Goal: Information Seeking & Learning: Learn about a topic

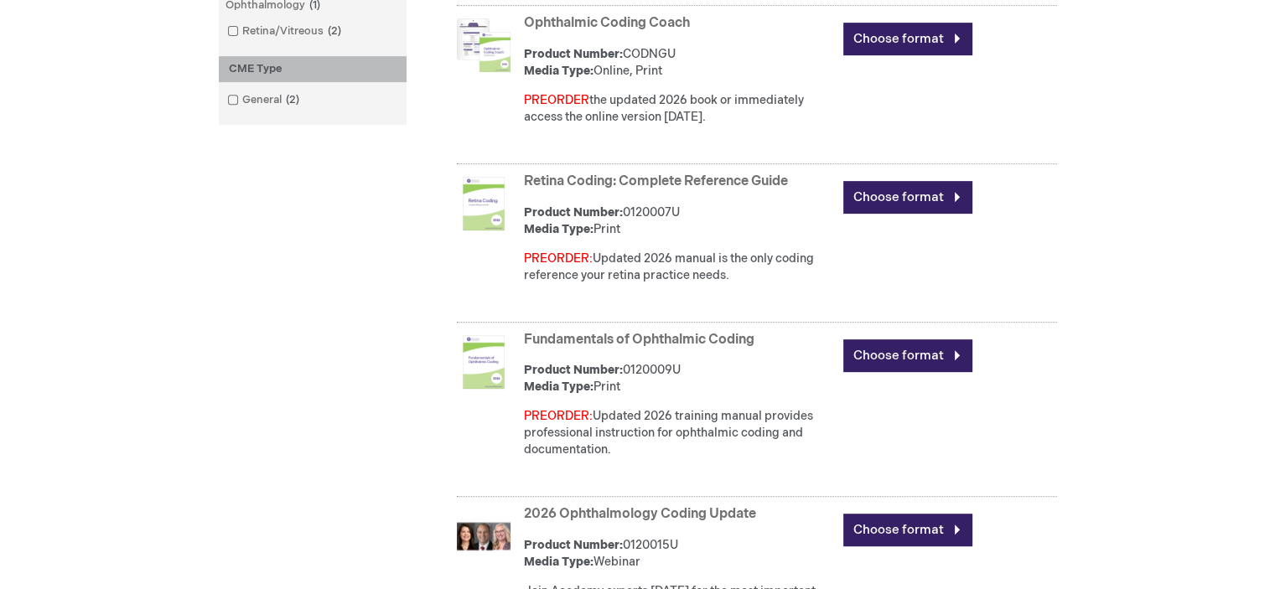
scroll to position [733, 0]
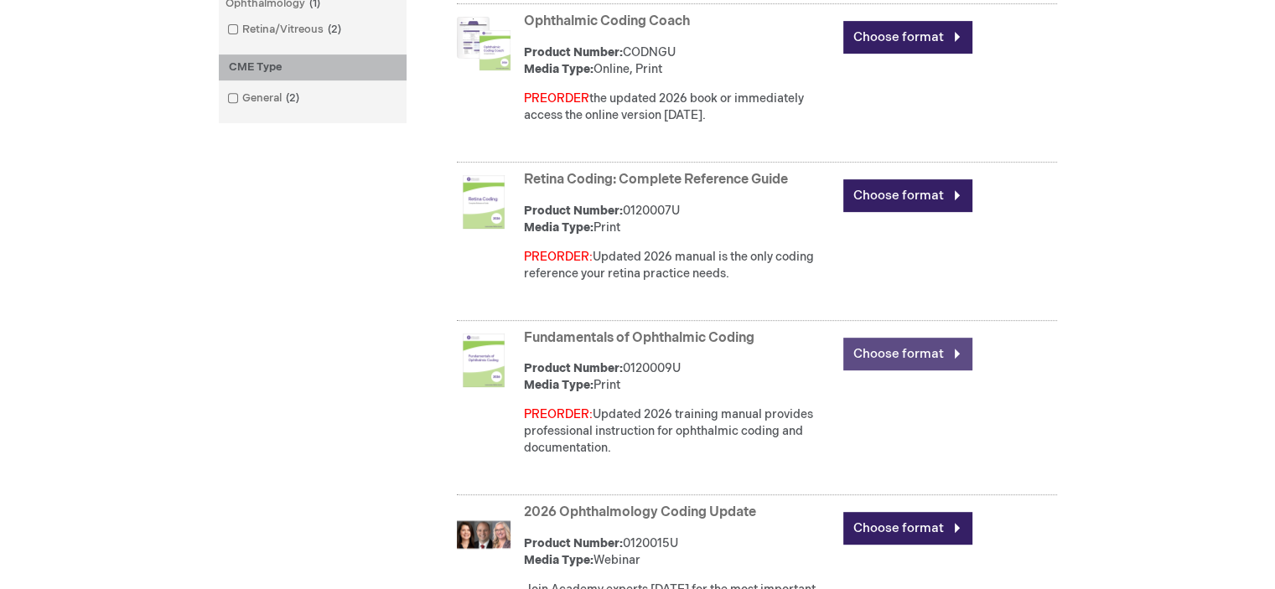
click at [896, 351] on link "Choose format" at bounding box center [907, 354] width 129 height 33
click at [918, 349] on link "Choose format" at bounding box center [907, 354] width 129 height 33
click at [950, 351] on link "Choose format" at bounding box center [907, 354] width 129 height 33
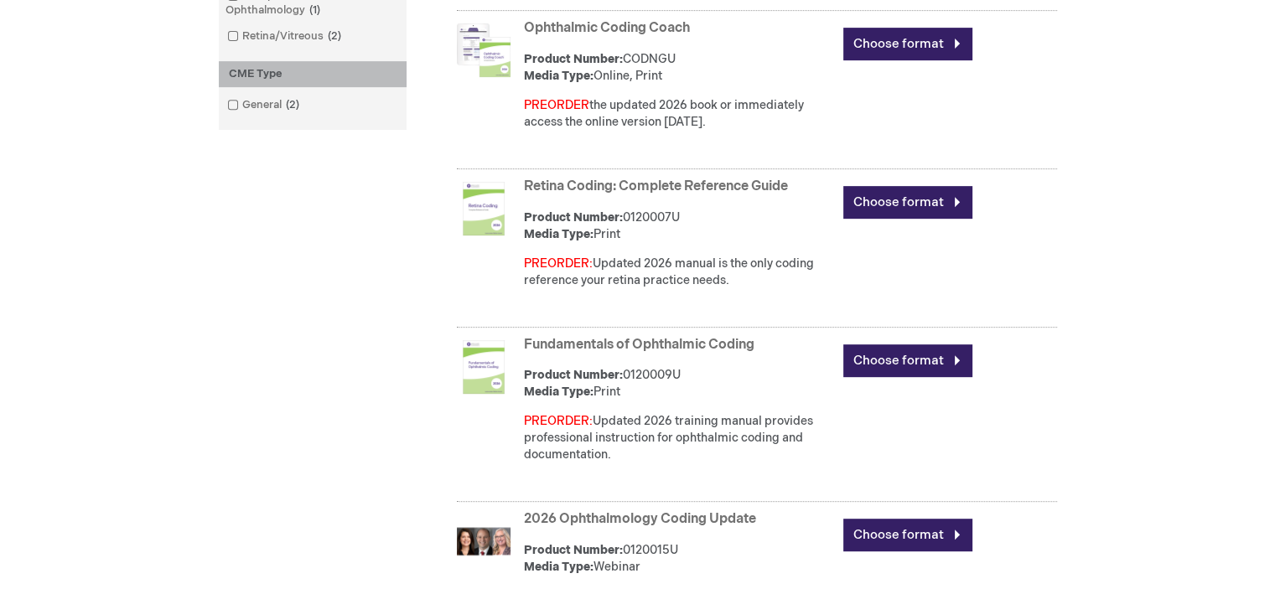
scroll to position [722, 0]
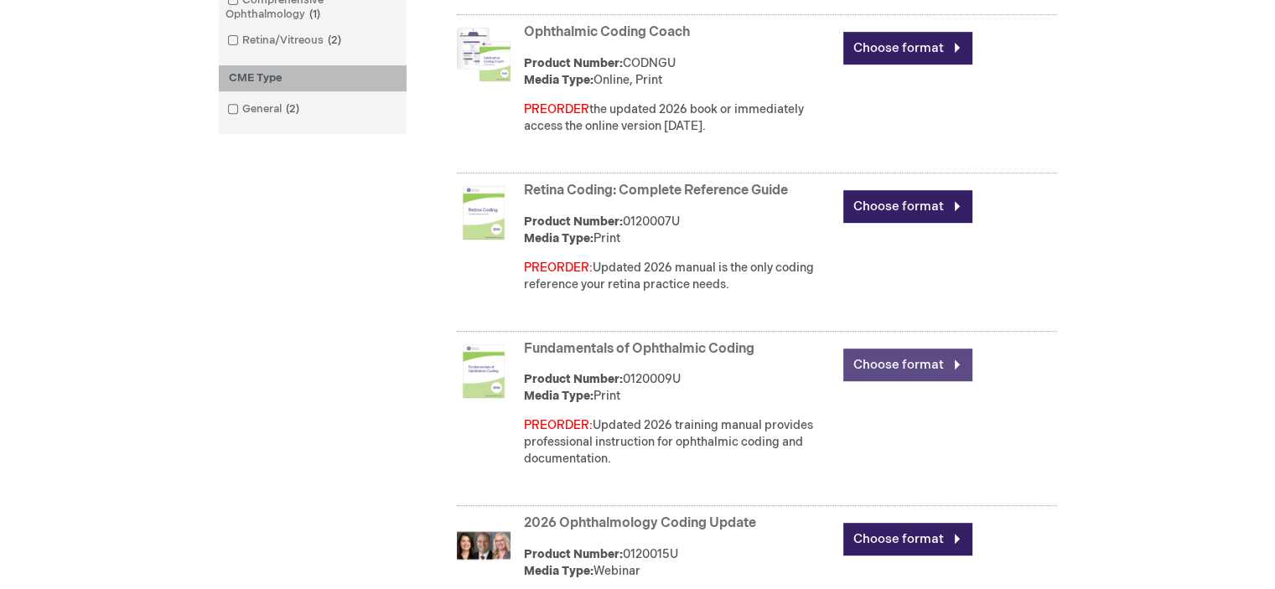
click at [917, 375] on link "Choose format" at bounding box center [907, 365] width 129 height 33
click at [916, 361] on link "Choose format" at bounding box center [907, 365] width 129 height 33
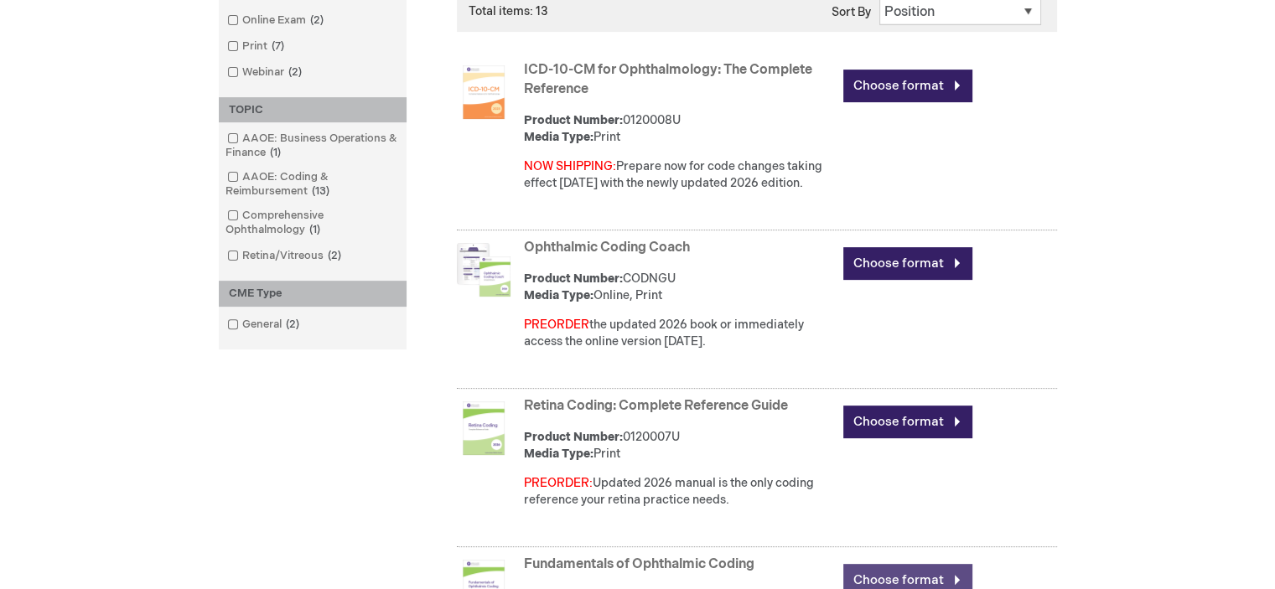
scroll to position [507, 0]
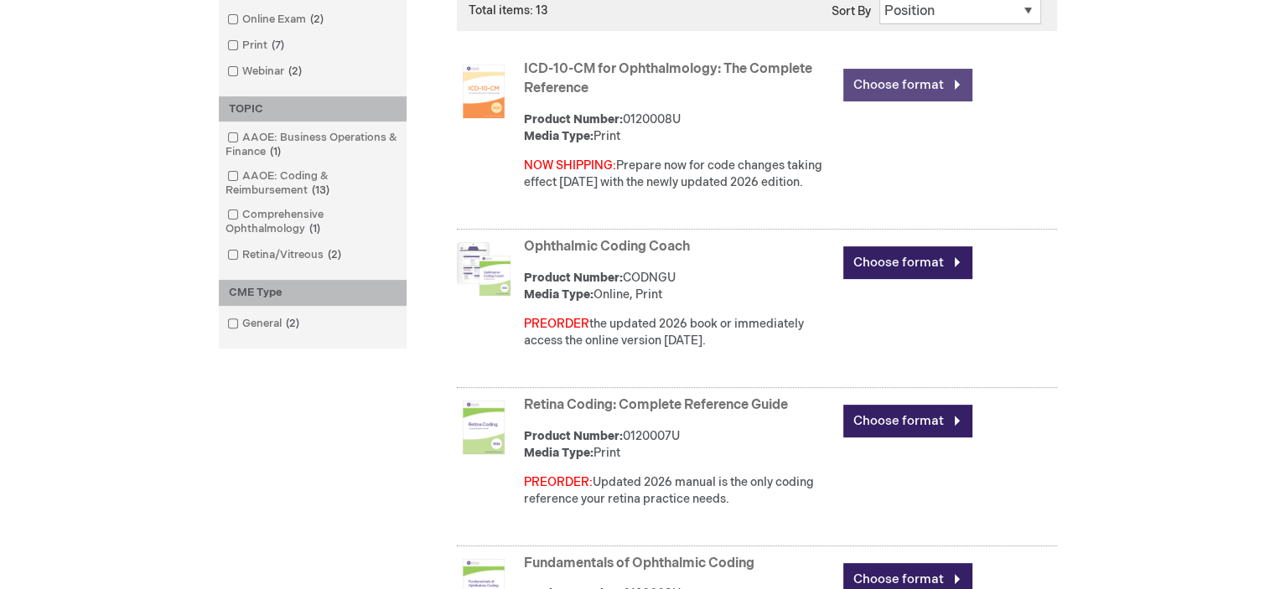
click at [949, 80] on link "Choose format" at bounding box center [907, 85] width 129 height 33
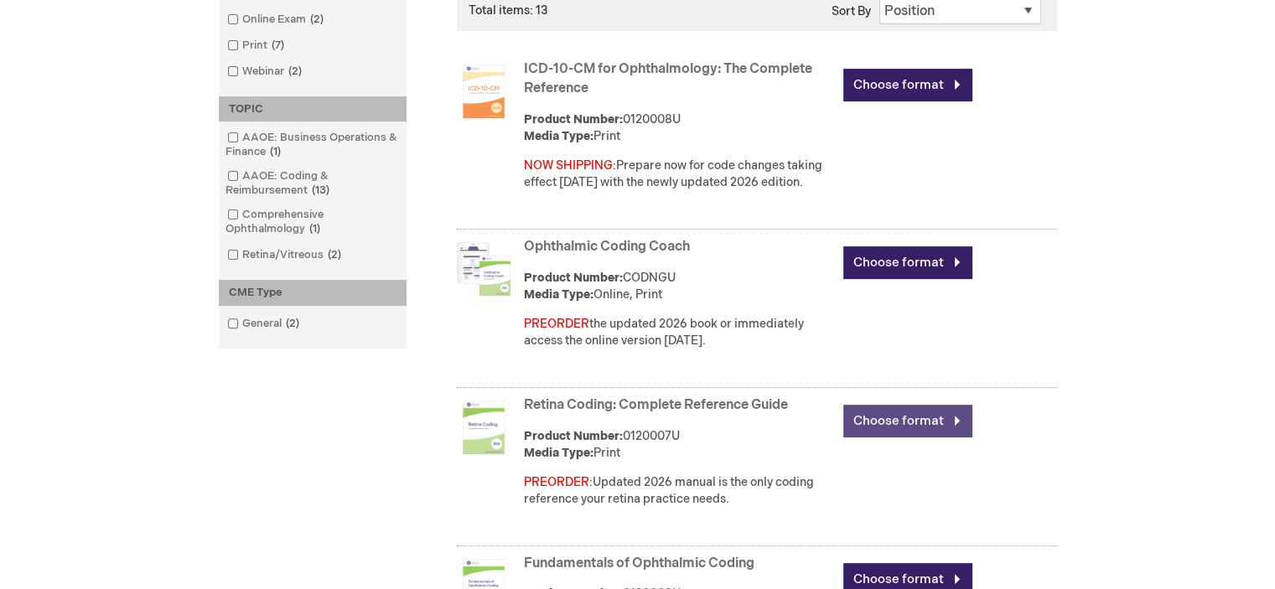
click at [919, 424] on link "Choose format" at bounding box center [907, 421] width 129 height 33
click at [953, 420] on link "Choose format" at bounding box center [907, 421] width 129 height 33
drag, startPoint x: 1222, startPoint y: 1, endPoint x: 102, endPoint y: 141, distance: 1128.4
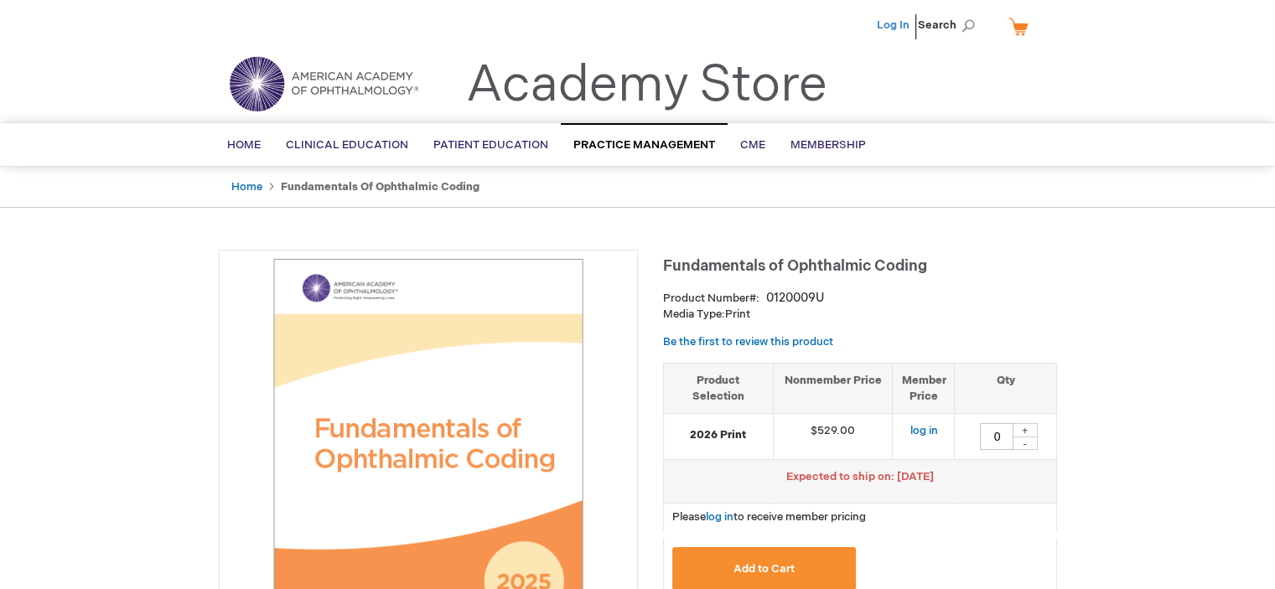
click at [900, 27] on link "Log In" at bounding box center [893, 24] width 33 height 13
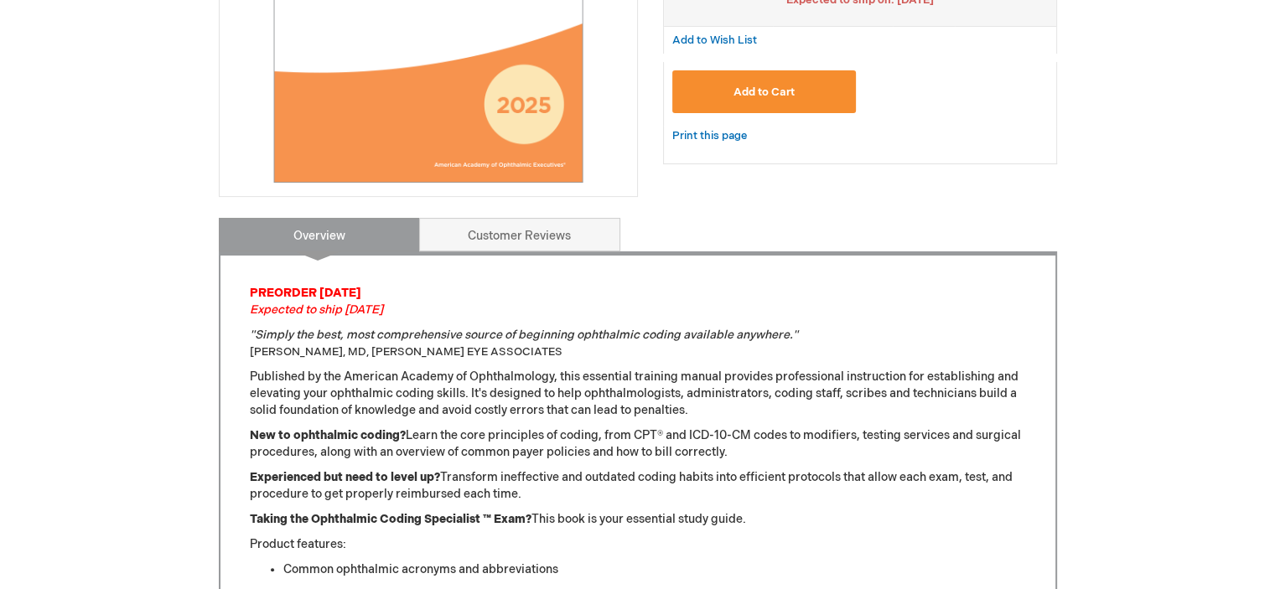
scroll to position [469, 0]
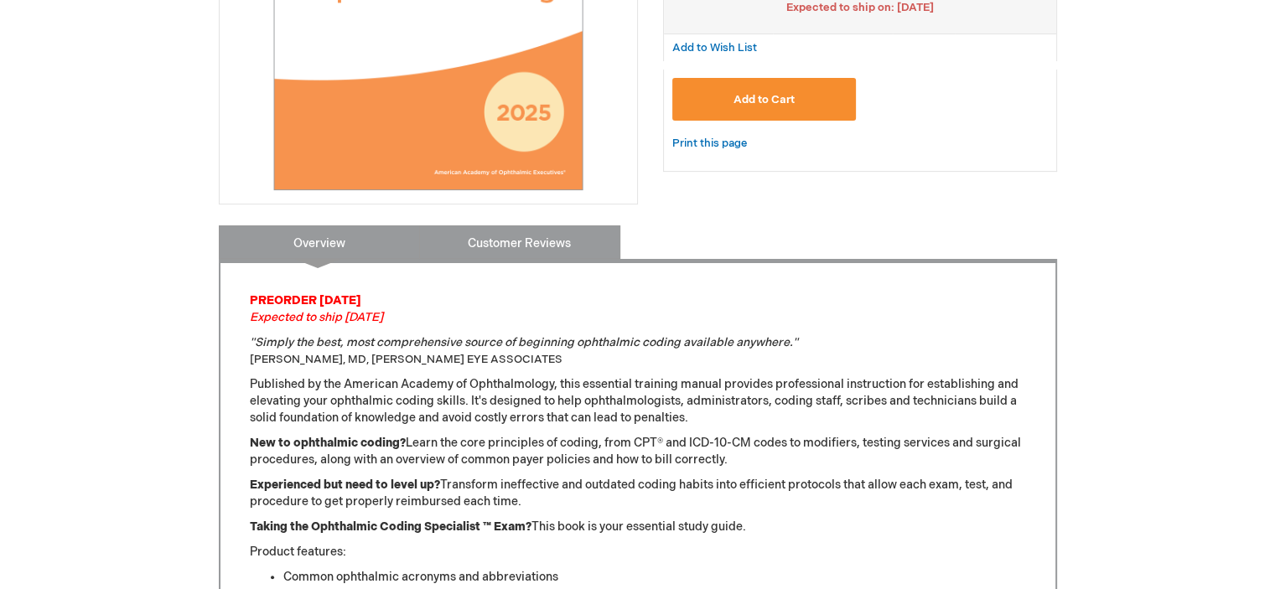
click at [519, 236] on link "Customer Reviews" at bounding box center [519, 242] width 201 height 34
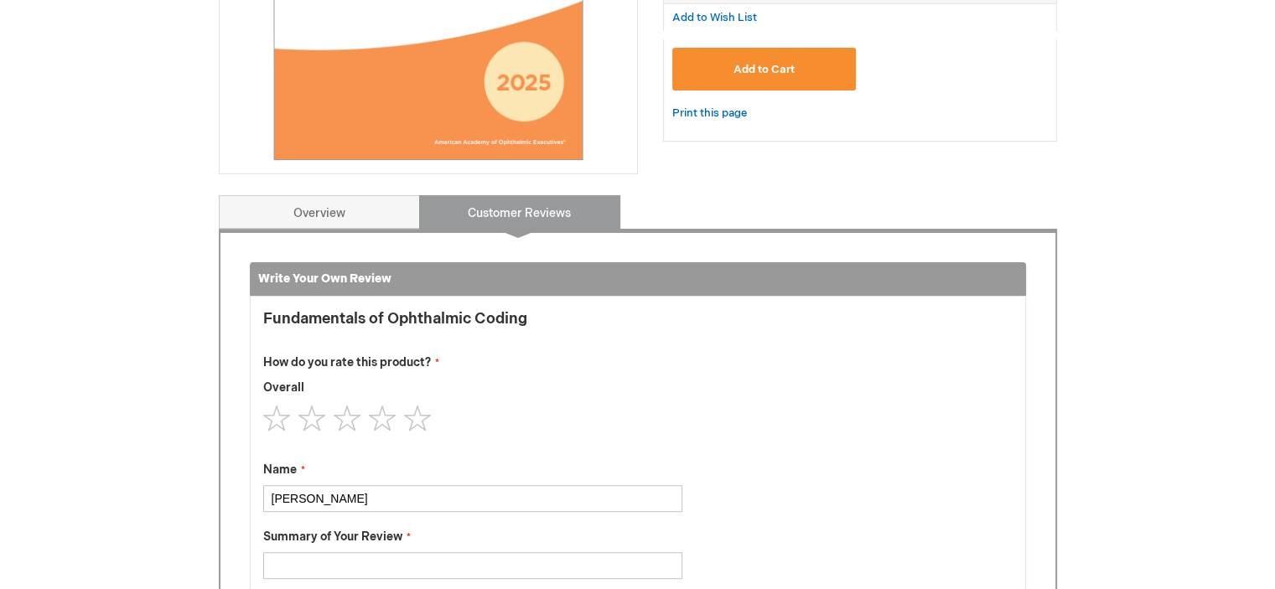
scroll to position [474, 0]
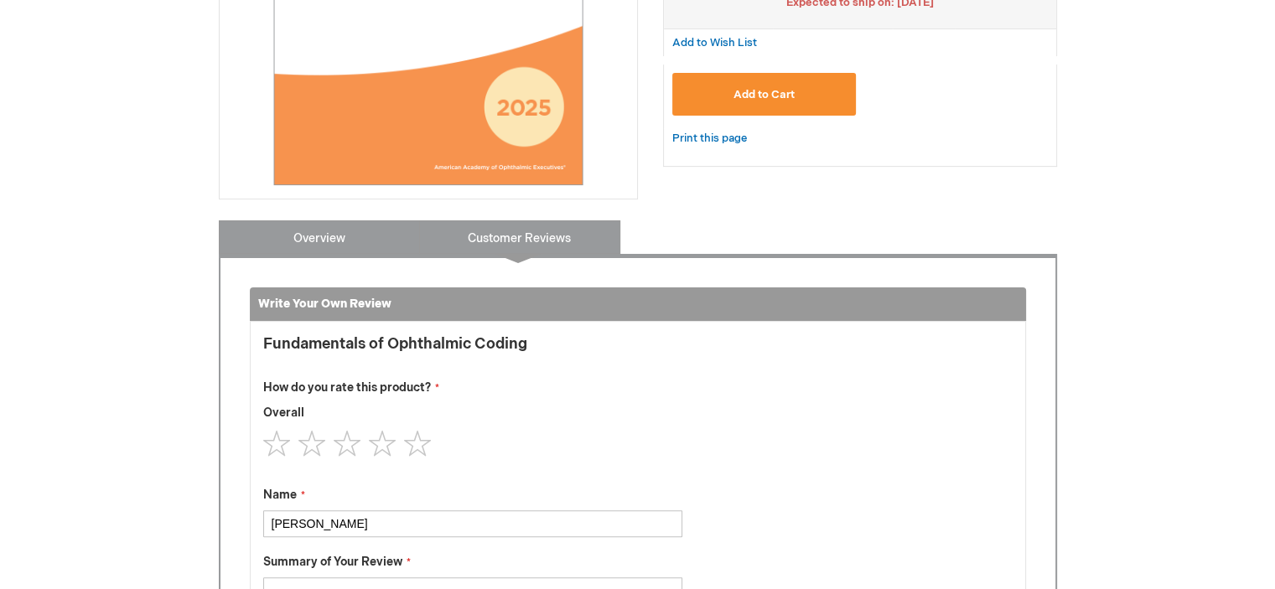
click at [317, 232] on link "Overview" at bounding box center [319, 237] width 201 height 34
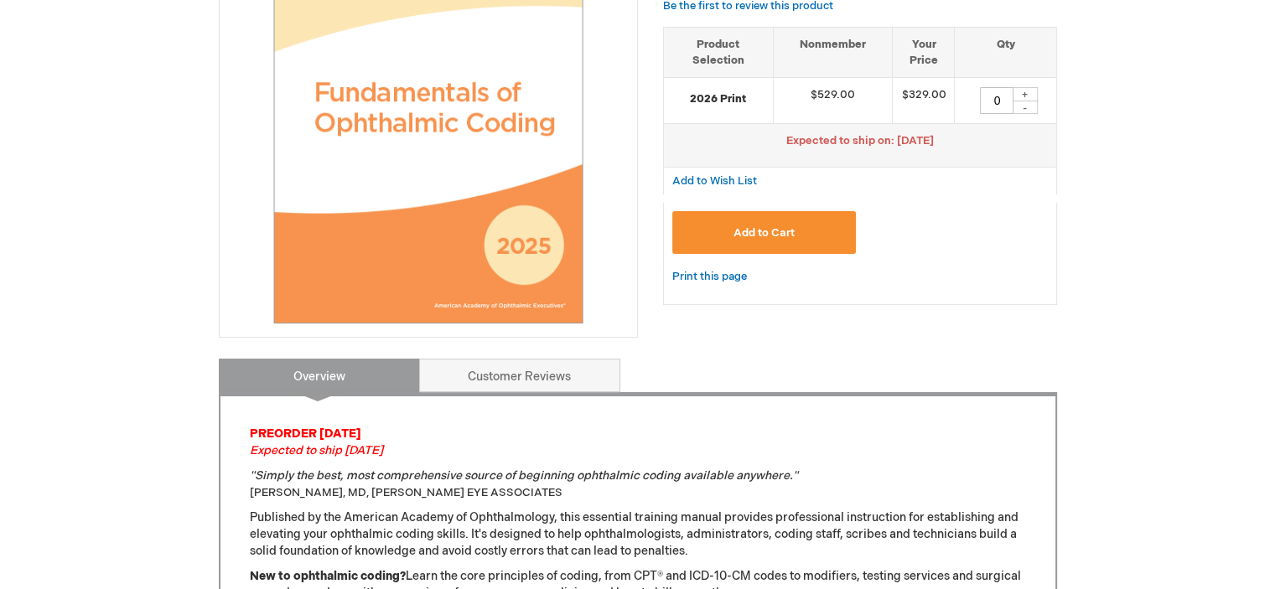
scroll to position [0, 0]
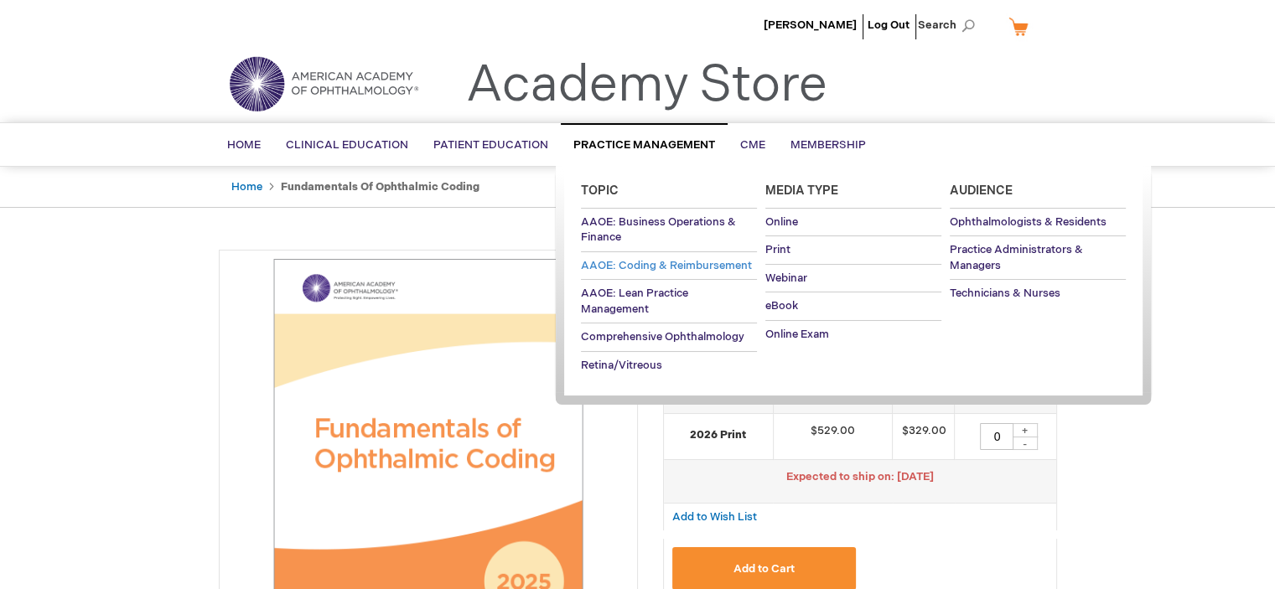
click at [652, 261] on span "AAOE: Coding & Reimbursement" at bounding box center [666, 265] width 171 height 13
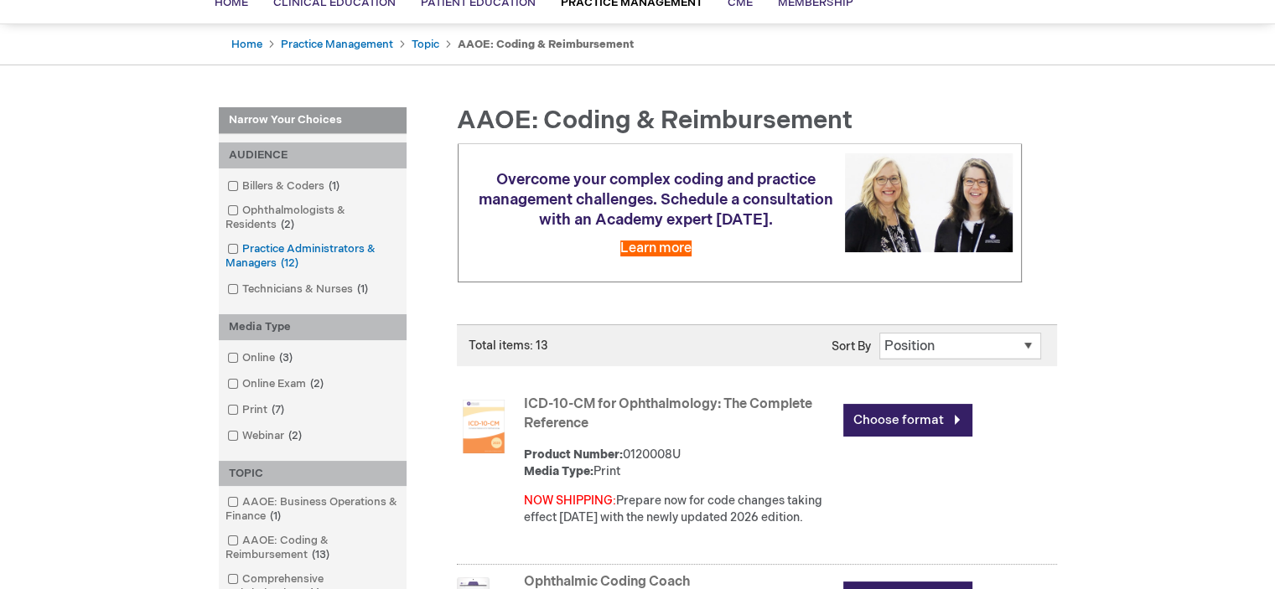
scroll to position [138, 0]
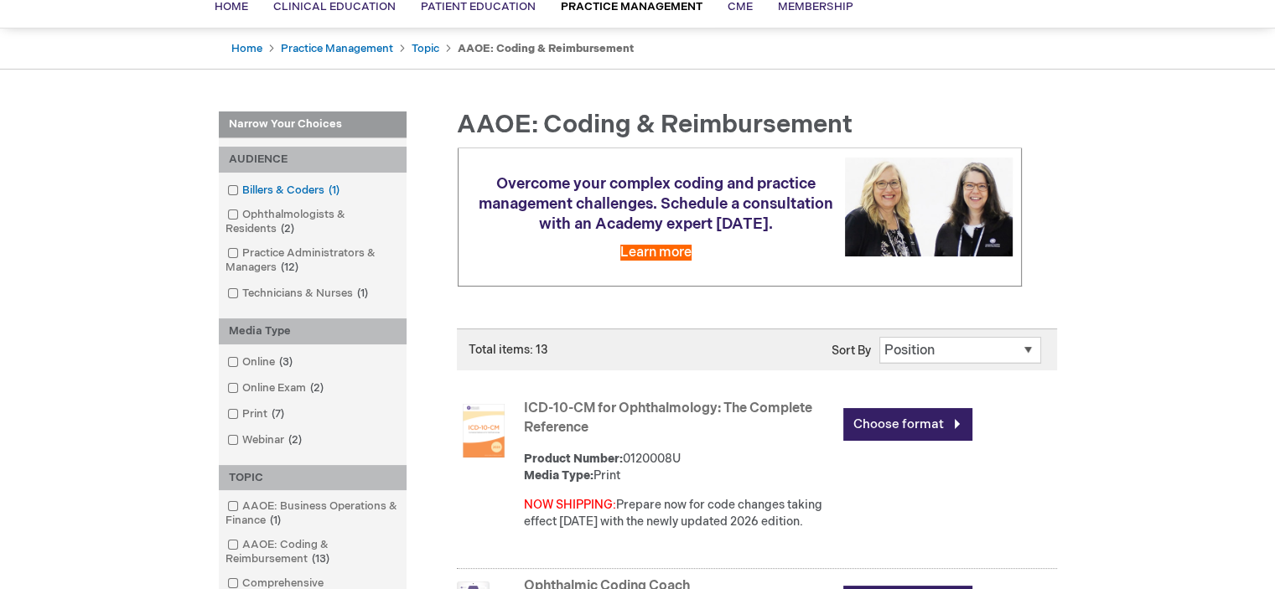
click at [242, 192] on span at bounding box center [242, 190] width 0 height 13
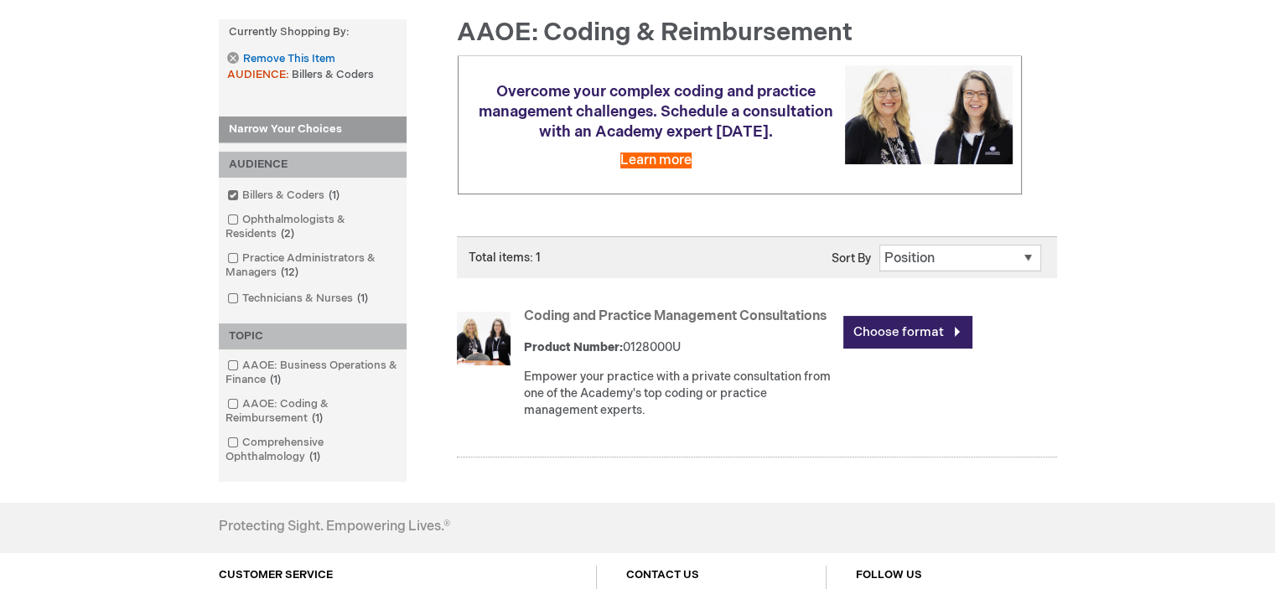
scroll to position [231, 0]
click at [233, 56] on link "Remove This Item" at bounding box center [280, 58] width 107 height 14
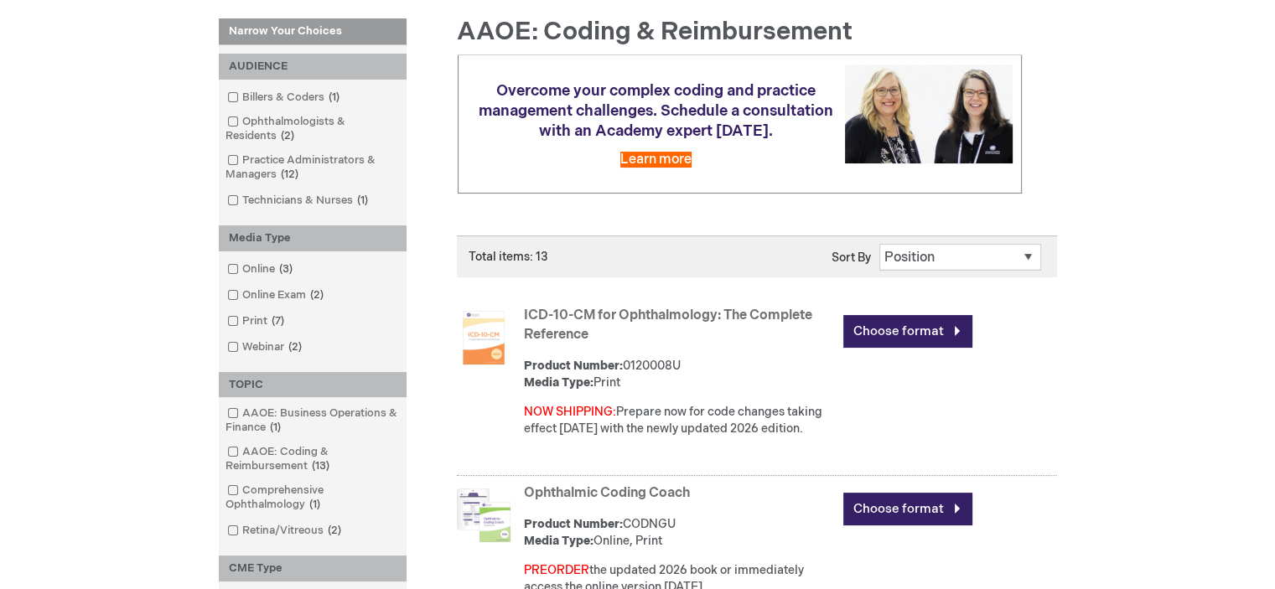
click at [258, 335] on ol "Online 3 items Online Exam 2 items Print 7 items Webinar 2 items" at bounding box center [312, 308] width 171 height 96
click at [251, 344] on link "Webinar 2 items" at bounding box center [265, 347] width 85 height 16
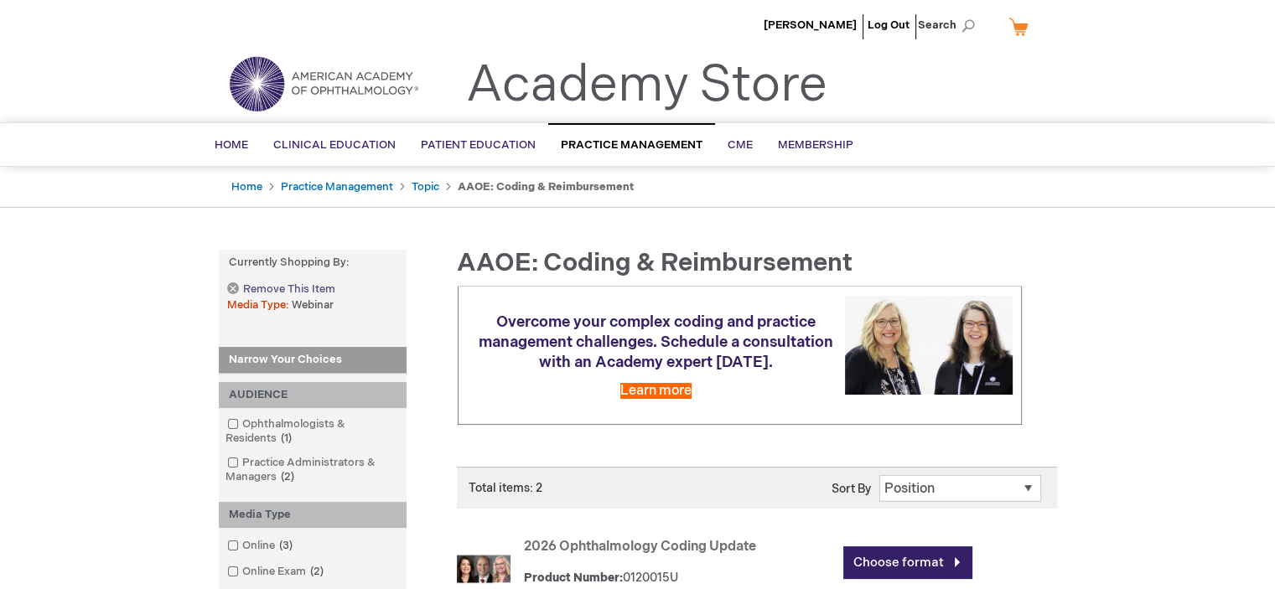
click at [235, 290] on link "Remove This Item" at bounding box center [280, 289] width 107 height 14
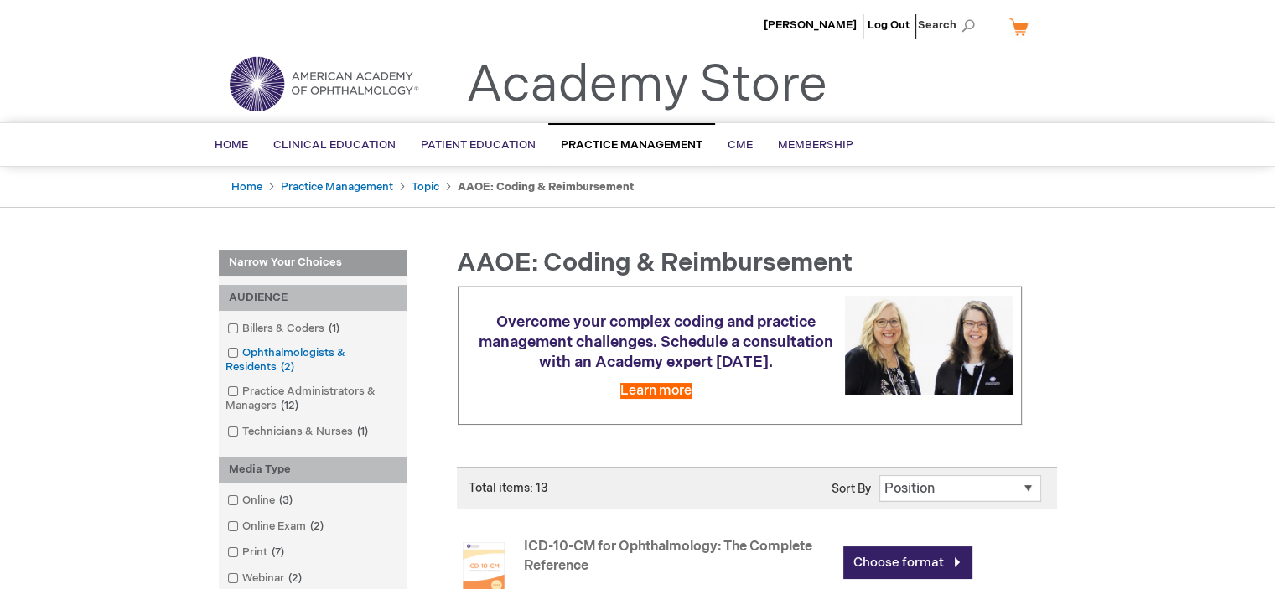
click at [268, 353] on link "Ophthalmologists & Residents 2 items" at bounding box center [312, 360] width 179 height 30
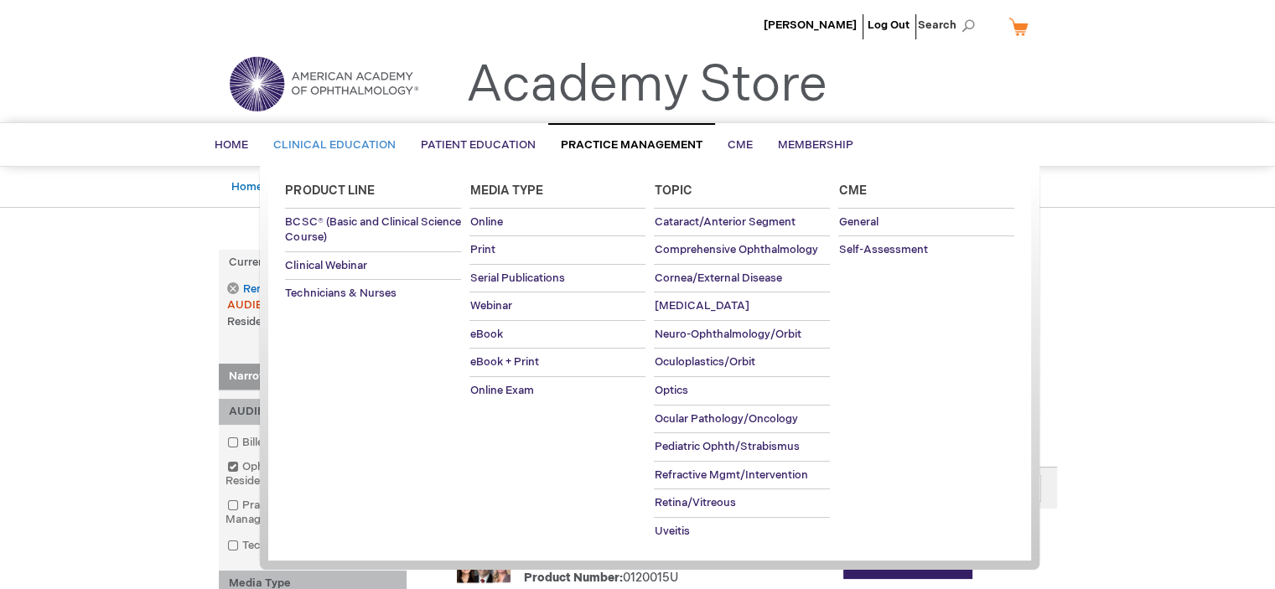
click at [330, 140] on span "Clinical Education" at bounding box center [334, 144] width 122 height 13
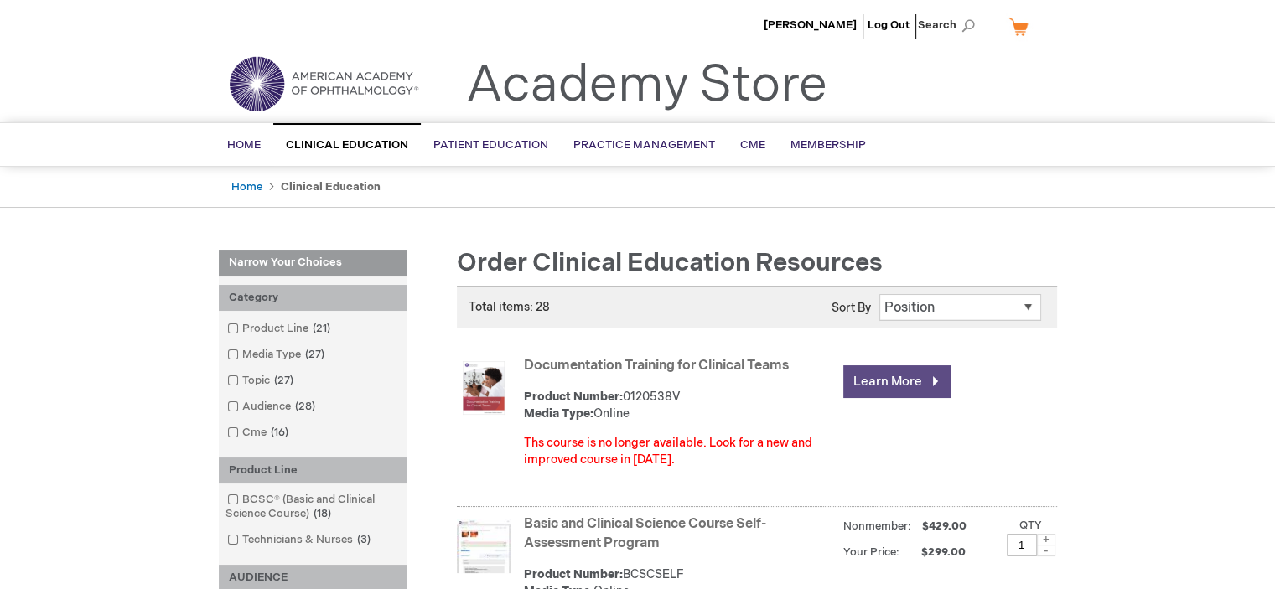
click at [877, 370] on link "Learn More" at bounding box center [896, 381] width 107 height 33
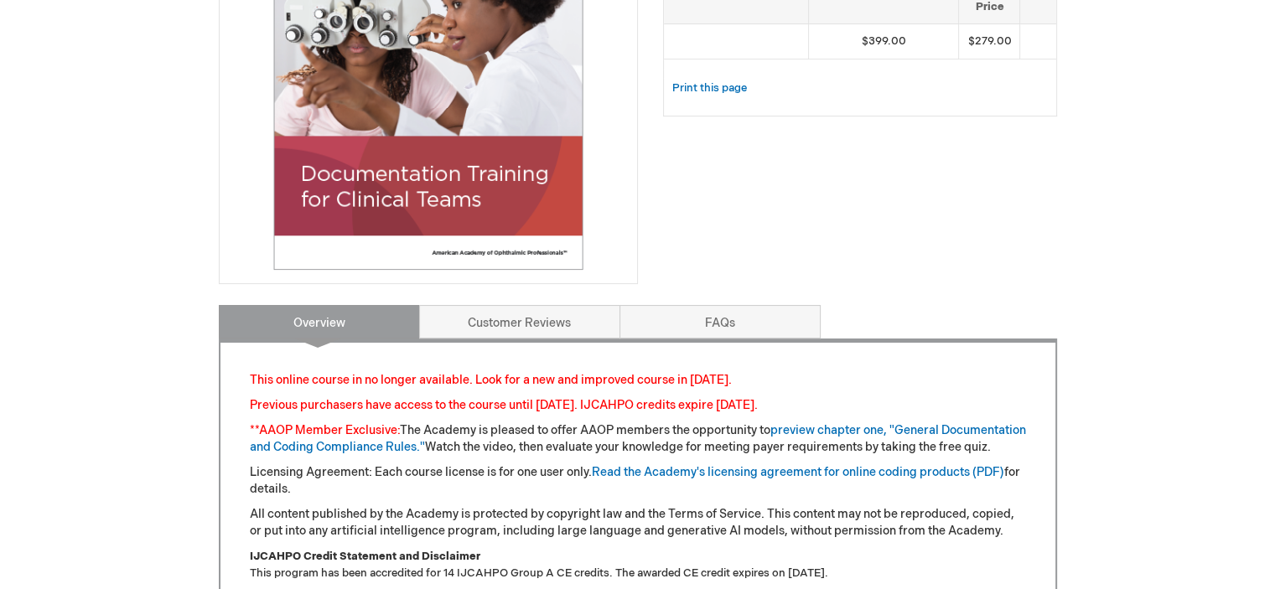
scroll to position [391, 0]
